Goal: Download file/media

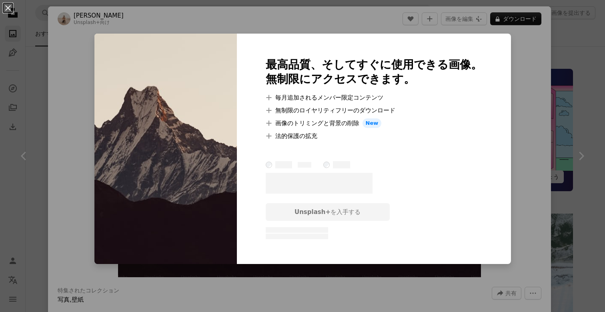
scroll to position [5266, 0]
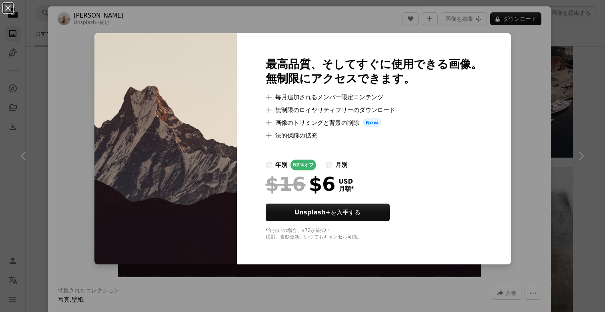
click at [553, 98] on div "An X shape 最高品質、そしてすぐに使用できる画像。 無制限にアクセスできます。 A plus sign 毎月追加されるメンバー限定コンテンツ A p…" at bounding box center [302, 156] width 605 height 312
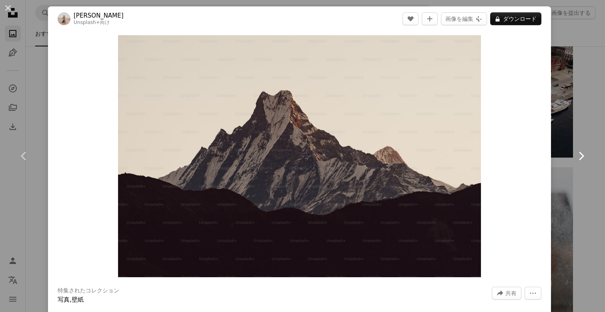
click at [557, 118] on link "Chevron right" at bounding box center [581, 156] width 48 height 77
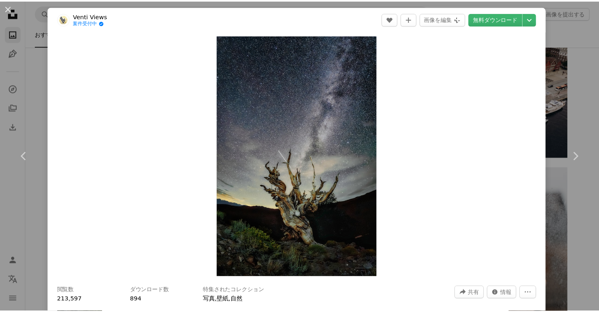
scroll to position [17, 0]
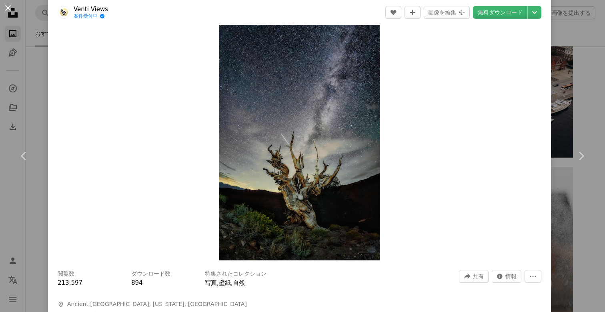
click at [6, 5] on button "An X shape" at bounding box center [8, 8] width 10 height 10
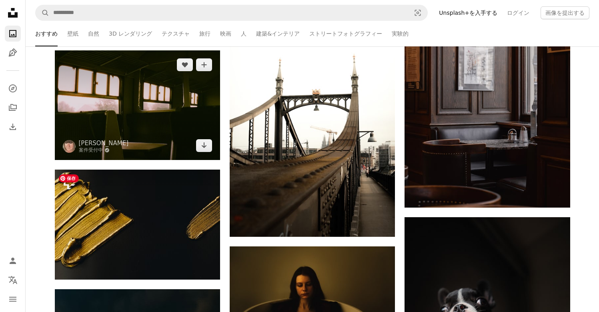
scroll to position [6168, 0]
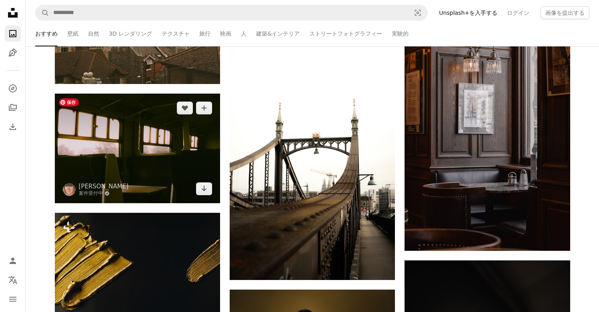
click at [140, 142] on img at bounding box center [137, 149] width 165 height 110
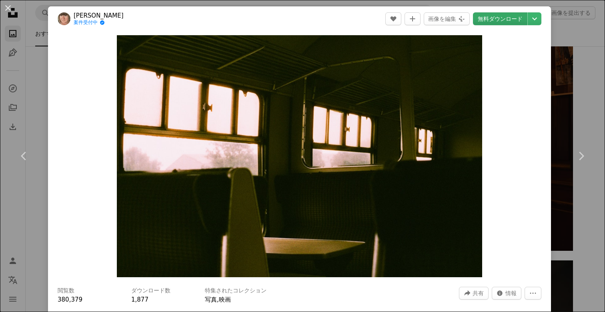
click at [483, 18] on link "無料ダウンロード" at bounding box center [500, 18] width 54 height 13
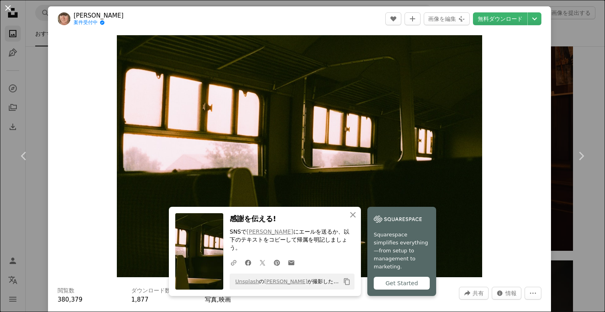
click at [12, 8] on button "An X shape" at bounding box center [8, 8] width 10 height 10
